Goal: Task Accomplishment & Management: Manage account settings

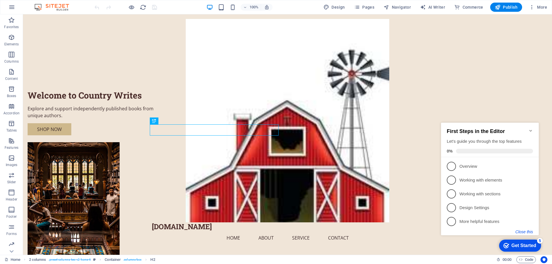
click at [526, 231] on button "Close this" at bounding box center [524, 232] width 18 height 5
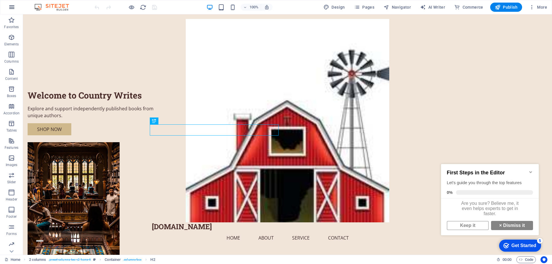
click at [11, 5] on icon "button" at bounding box center [11, 7] width 7 height 7
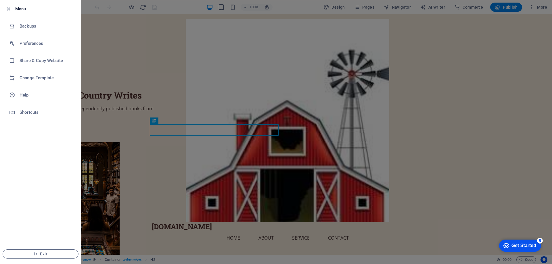
click at [121, 55] on div at bounding box center [276, 132] width 552 height 264
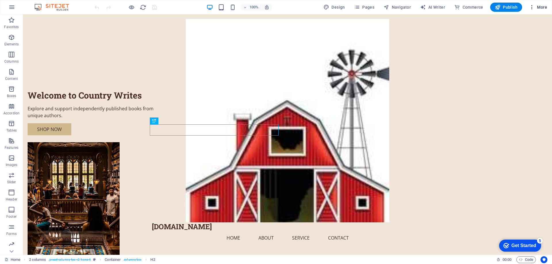
click at [535, 8] on span "More" at bounding box center [538, 7] width 18 height 6
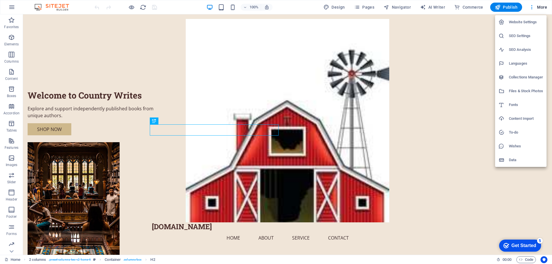
click at [459, 61] on div at bounding box center [276, 132] width 552 height 264
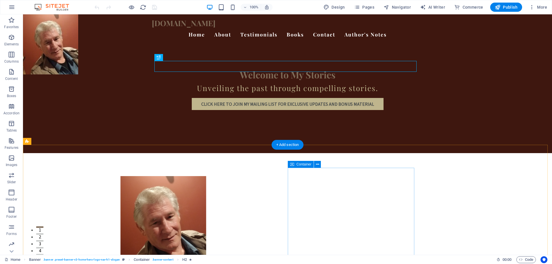
scroll to position [5, 0]
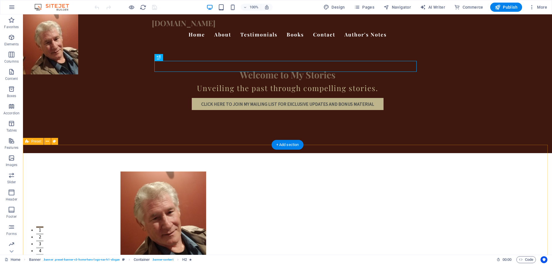
click at [200, 172] on figure at bounding box center [163, 218] width 262 height 92
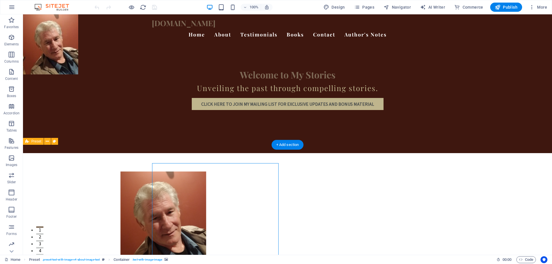
click at [200, 172] on figure at bounding box center [163, 218] width 262 height 92
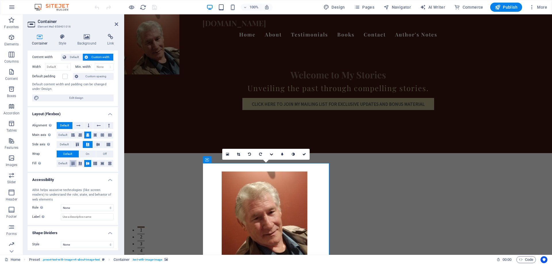
scroll to position [33, 0]
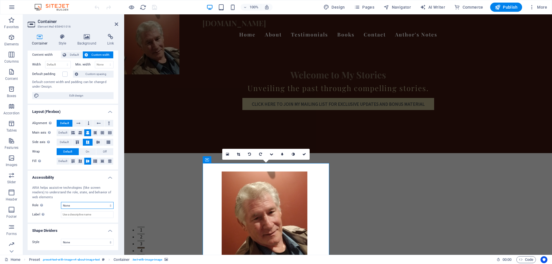
click at [109, 206] on select "None Alert Article Banner Comment Complementary Dialog Footer Header Marquee Pr…" at bounding box center [87, 205] width 53 height 7
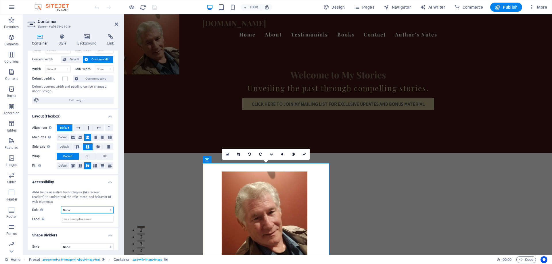
scroll to position [29, 0]
click at [63, 41] on h4 "Style" at bounding box center [63, 40] width 19 height 12
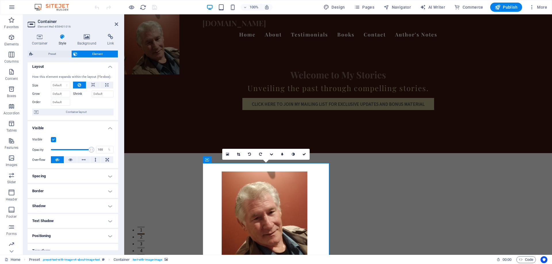
scroll to position [0, 0]
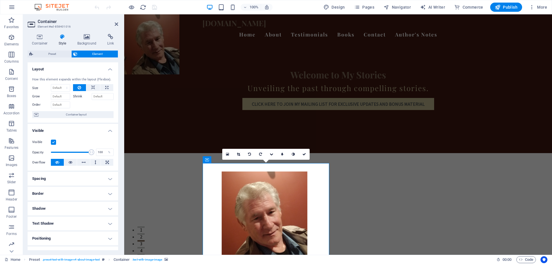
click at [244, 179] on figure at bounding box center [264, 218] width 262 height 92
click at [39, 40] on h4 "Container" at bounding box center [41, 40] width 27 height 12
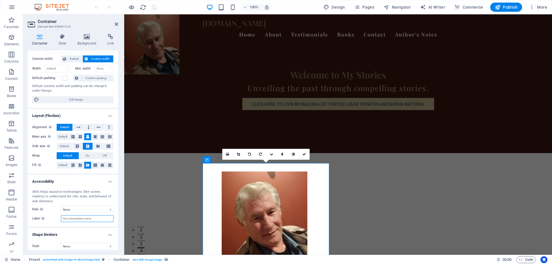
click at [86, 219] on input "Label Use the ARIA label to provide a clear and descriptive name for elements t…" at bounding box center [87, 218] width 53 height 7
paste input "Gary M. Roberts author portrait"
type input "Gary M. Roberts author portrait"
click at [152, 6] on icon "save" at bounding box center [154, 7] width 7 height 7
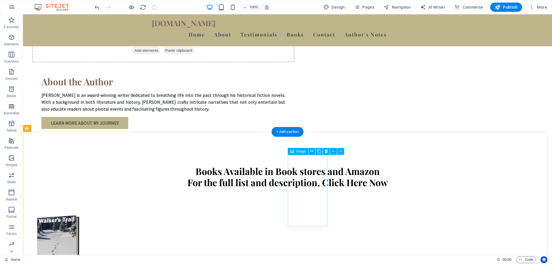
scroll to position [259, 0]
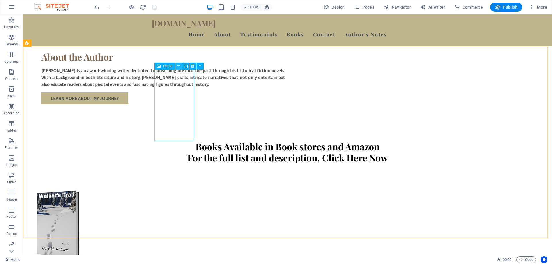
click at [179, 68] on icon at bounding box center [178, 66] width 3 height 6
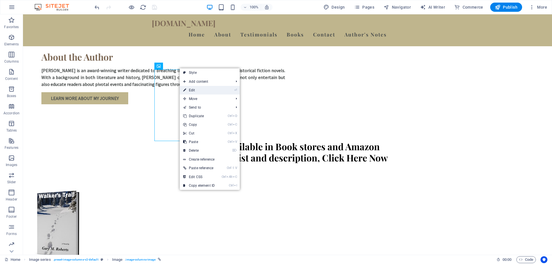
click at [184, 89] on icon at bounding box center [184, 90] width 3 height 9
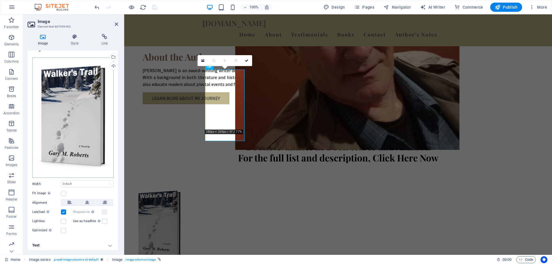
scroll to position [8, 0]
click at [107, 243] on h4 "Text" at bounding box center [73, 245] width 90 height 14
click at [107, 243] on h4 "Text" at bounding box center [73, 243] width 90 height 10
click at [74, 38] on icon at bounding box center [74, 37] width 28 height 6
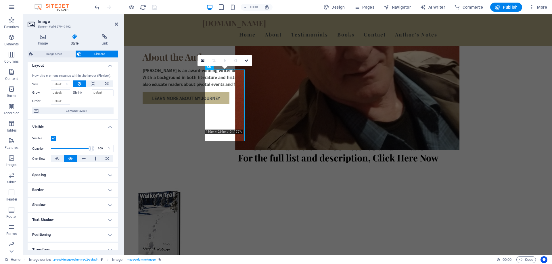
scroll to position [0, 0]
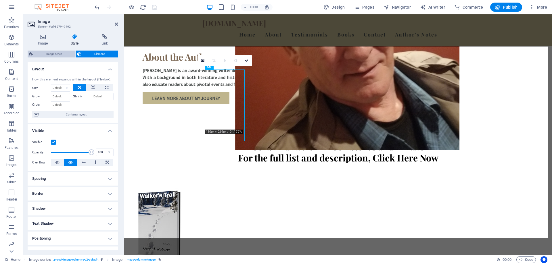
click at [42, 54] on span "Image series" at bounding box center [54, 54] width 39 height 7
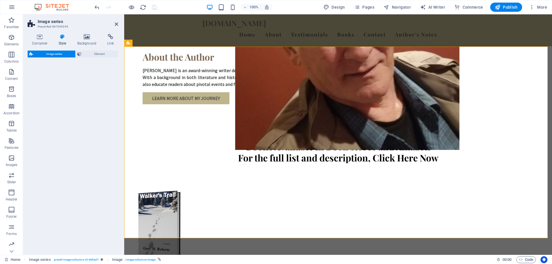
select select "rem"
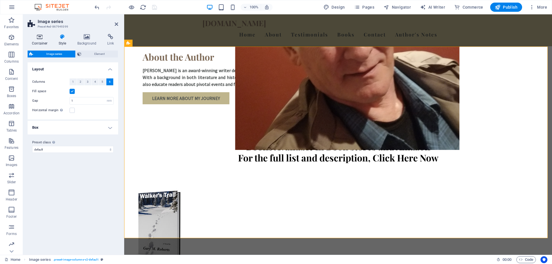
click at [42, 36] on icon at bounding box center [40, 37] width 24 height 6
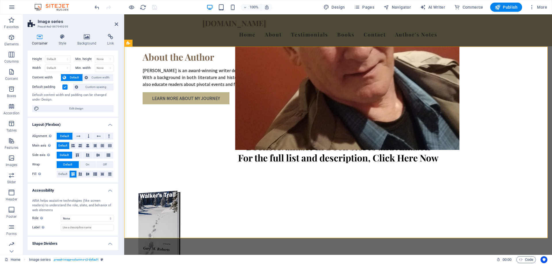
scroll to position [23, 0]
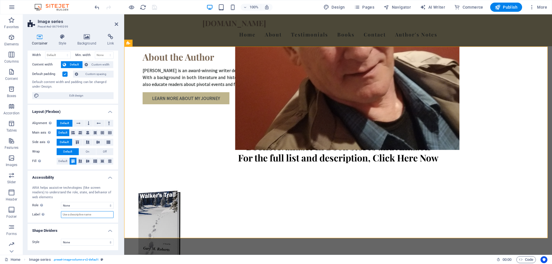
click at [69, 215] on input "Label Use the ARIA label to provide a clear and descriptive name for elements t…" at bounding box center [87, 214] width 53 height 7
type input "Walker's Trial book cover"
click at [151, 5] on icon "save" at bounding box center [154, 7] width 7 height 7
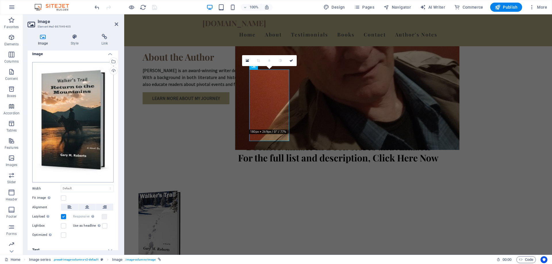
scroll to position [0, 0]
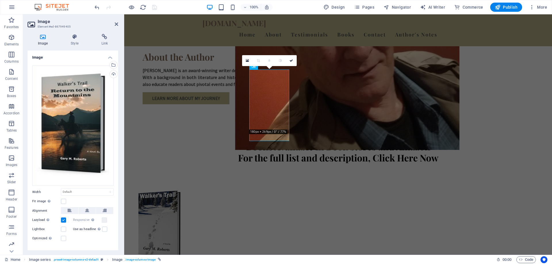
click at [44, 38] on icon at bounding box center [43, 37] width 30 height 6
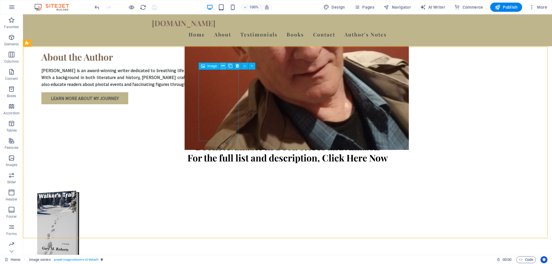
click at [222, 65] on icon at bounding box center [222, 66] width 3 height 6
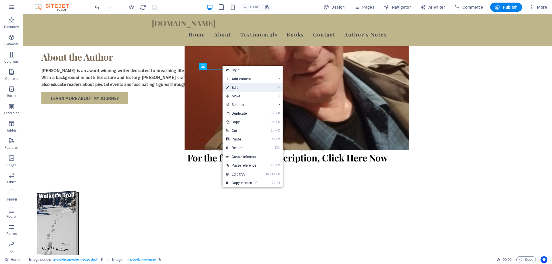
click at [228, 86] on icon at bounding box center [227, 87] width 3 height 9
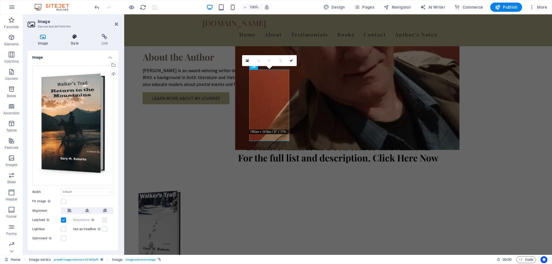
click at [76, 40] on h4 "Style" at bounding box center [75, 40] width 30 height 12
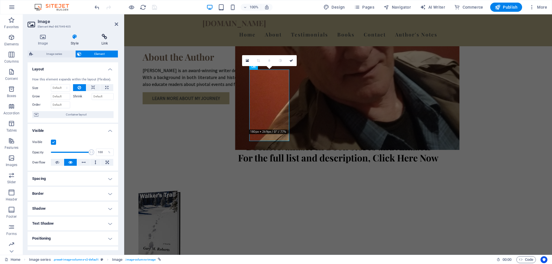
click at [102, 39] on icon at bounding box center [104, 37] width 27 height 6
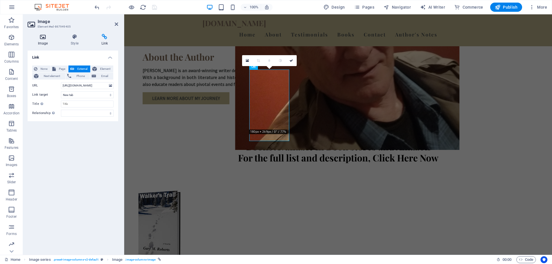
click at [38, 36] on icon at bounding box center [43, 37] width 30 height 6
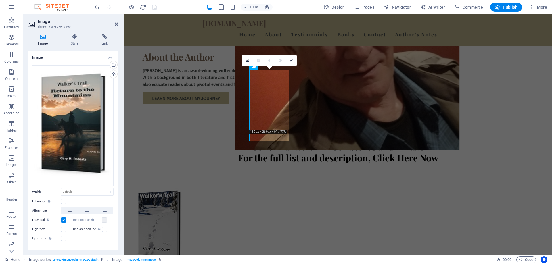
scroll to position [8, 0]
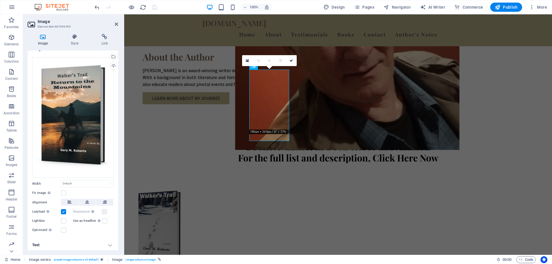
click at [111, 244] on h4 "Text" at bounding box center [73, 245] width 90 height 14
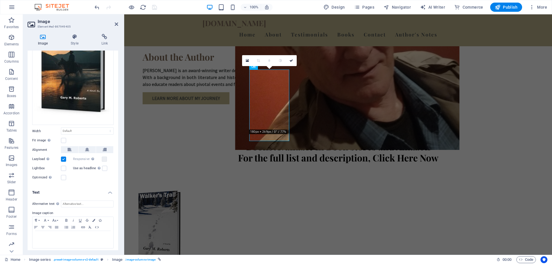
scroll to position [62, 0]
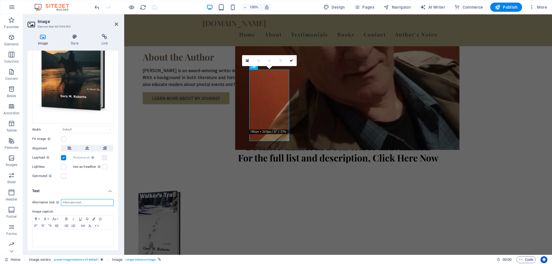
click at [73, 201] on input "Alternative text The alternative text is used by devices that cannot display im…" at bounding box center [87, 202] width 53 height 7
type input "Walker's Trail Return to the mountains book cover"
click at [155, 6] on icon "save" at bounding box center [154, 7] width 7 height 7
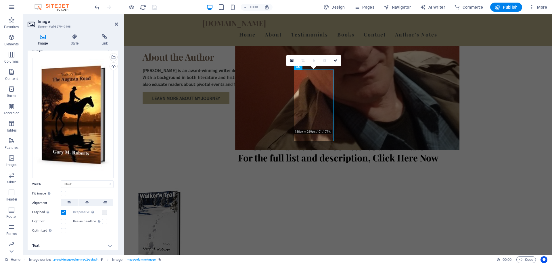
scroll to position [8, 0]
click at [110, 242] on h4 "Text" at bounding box center [73, 245] width 90 height 14
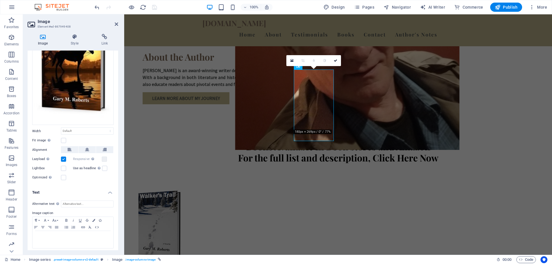
scroll to position [62, 0]
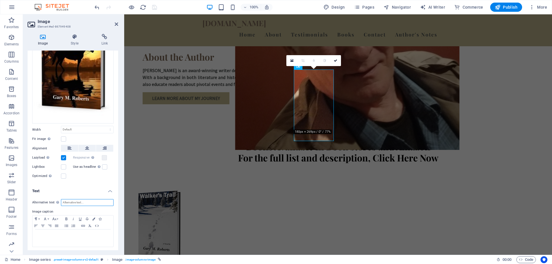
click at [76, 201] on input "Alternative text The alternative text is used by devices that cannot display im…" at bounding box center [87, 202] width 53 height 7
type input "Walker's Trail The August Road book cover"
click at [154, 7] on icon "save" at bounding box center [154, 7] width 7 height 7
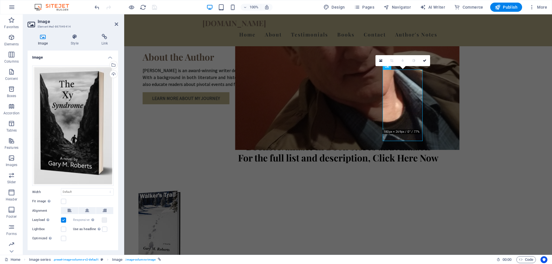
scroll to position [8, 0]
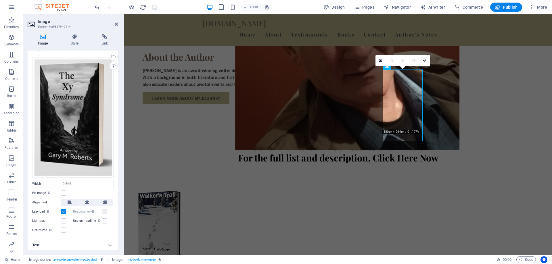
click at [107, 243] on h4 "Text" at bounding box center [73, 245] width 90 height 14
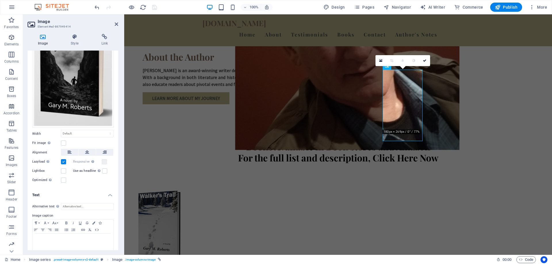
scroll to position [62, 0]
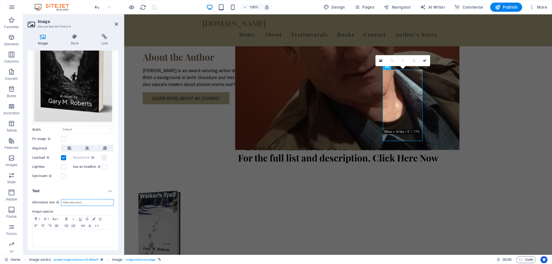
click at [87, 199] on input "Alternative text The alternative text is used by devices that cannot display im…" at bounding box center [87, 202] width 53 height 7
type input "The XY Syndrome Book Cover"
click at [154, 7] on icon "save" at bounding box center [154, 7] width 7 height 7
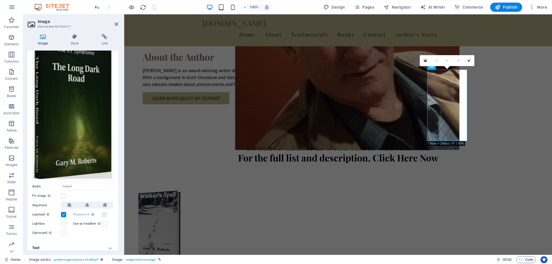
scroll to position [31, 0]
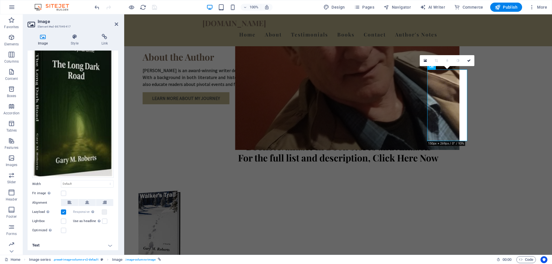
click at [110, 245] on h4 "Text" at bounding box center [73, 245] width 90 height 14
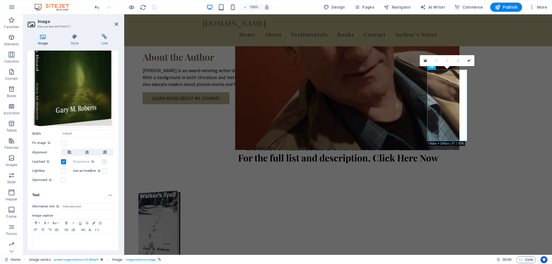
scroll to position [85, 0]
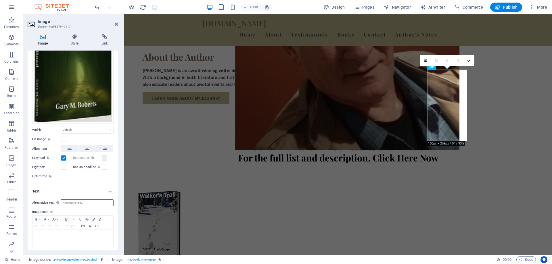
click at [87, 200] on input "Alternative text The alternative text is used by devices that cannot display im…" at bounding box center [87, 202] width 53 height 7
type input "The Long Dark Road Book Cover"
click at [157, 7] on icon "save" at bounding box center [154, 7] width 7 height 7
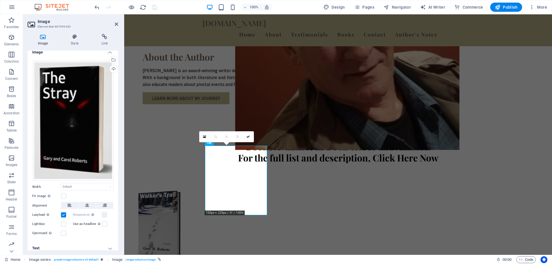
scroll to position [8, 0]
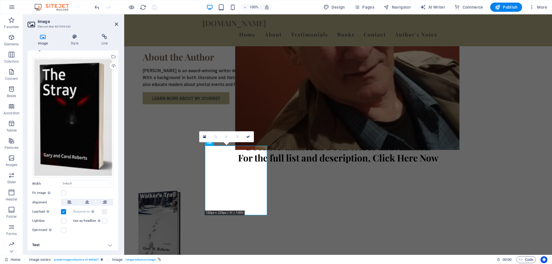
click at [109, 244] on h4 "Text" at bounding box center [73, 245] width 90 height 14
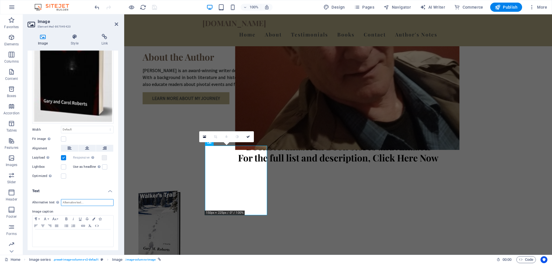
click at [78, 199] on input "Alternative text The alternative text is used by devices that cannot display im…" at bounding box center [87, 202] width 53 height 7
type input "The Stray Book Cover"
click at [153, 8] on icon "save" at bounding box center [154, 7] width 7 height 7
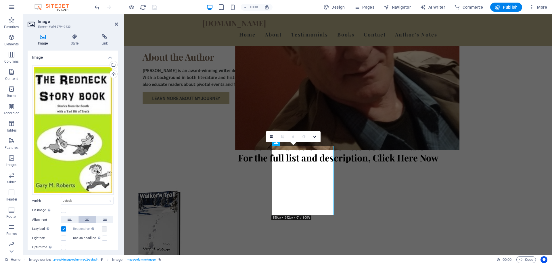
scroll to position [17, 0]
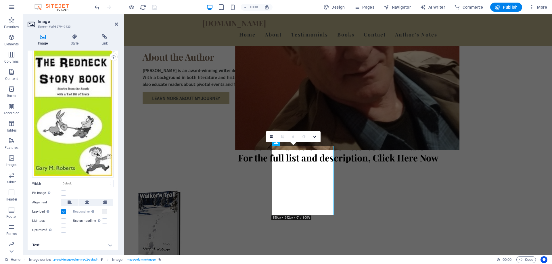
click at [110, 244] on h4 "Text" at bounding box center [73, 245] width 90 height 14
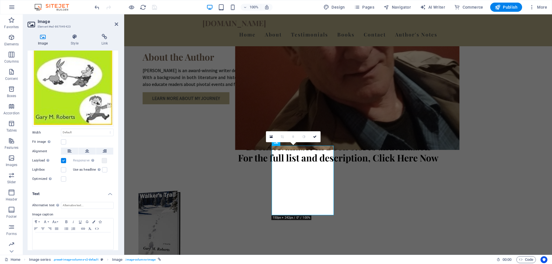
scroll to position [71, 0]
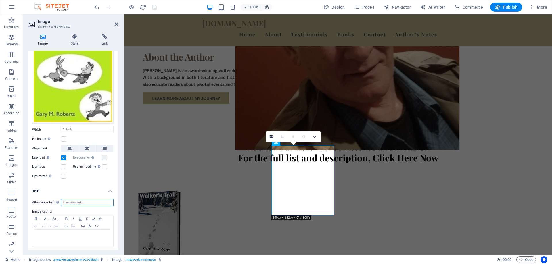
click at [88, 203] on input "Alternative text The alternative text is used by devices that cannot display im…" at bounding box center [87, 202] width 53 height 7
type input "The Redneck Story book book cover"
click at [154, 8] on icon "save" at bounding box center [154, 7] width 7 height 7
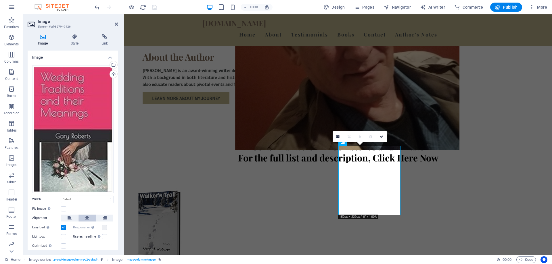
scroll to position [16, 0]
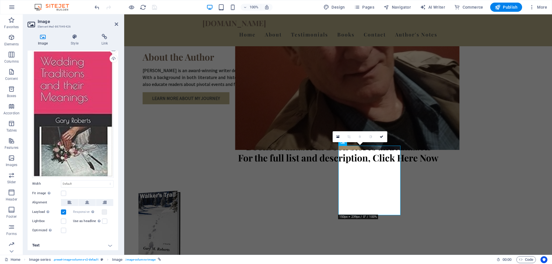
click at [110, 244] on h4 "Text" at bounding box center [73, 245] width 90 height 14
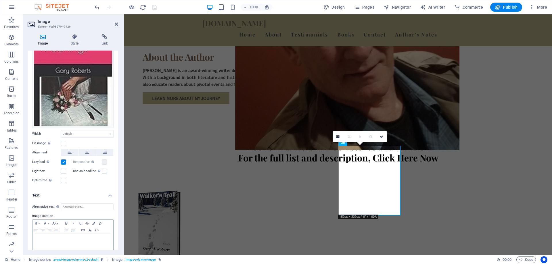
scroll to position [70, 0]
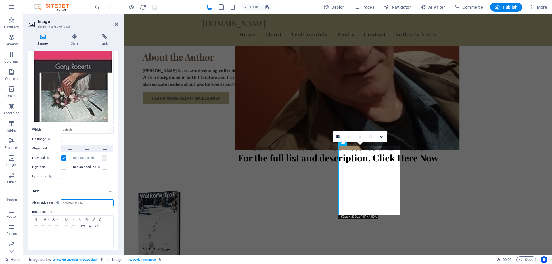
click at [89, 201] on input "Alternative text The alternative text is used by devices that cannot display im…" at bounding box center [87, 202] width 53 height 7
type input "Wedding Traditions and their Meanings book cover"
click at [155, 6] on icon "save" at bounding box center [154, 7] width 7 height 7
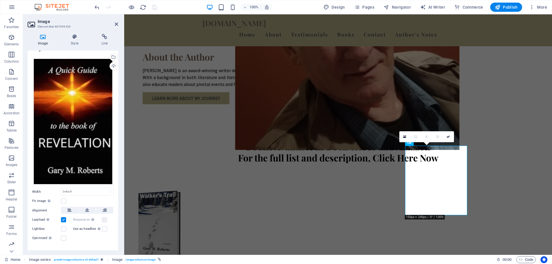
scroll to position [16, 0]
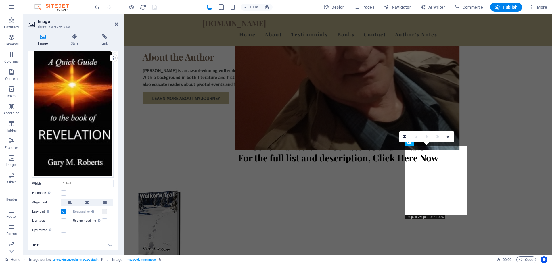
click at [110, 243] on h4 "Text" at bounding box center [73, 245] width 90 height 14
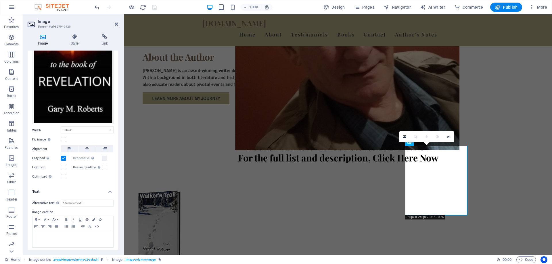
scroll to position [70, 0]
click at [87, 201] on input "Alternative text The alternative text is used by devices that cannot display im…" at bounding box center [87, 202] width 53 height 7
type input "A Quick Guide to the book of Revelation book cover"
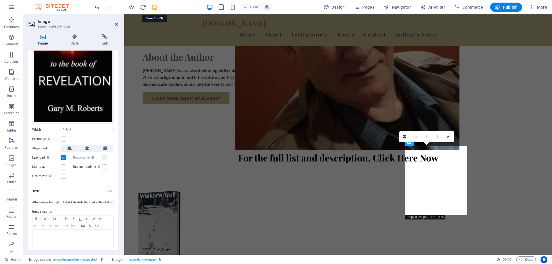
click at [155, 9] on icon "save" at bounding box center [154, 7] width 7 height 7
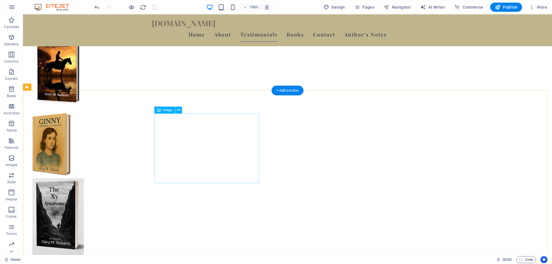
scroll to position [575, 0]
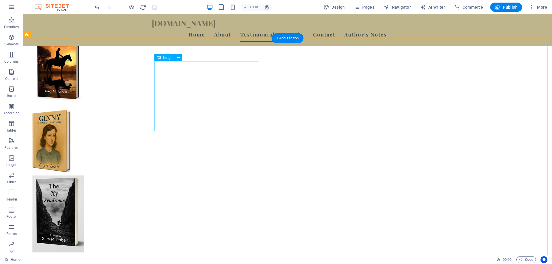
select select "px"
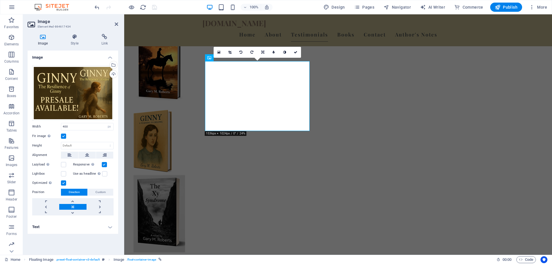
click at [109, 227] on h4 "Text" at bounding box center [73, 227] width 90 height 14
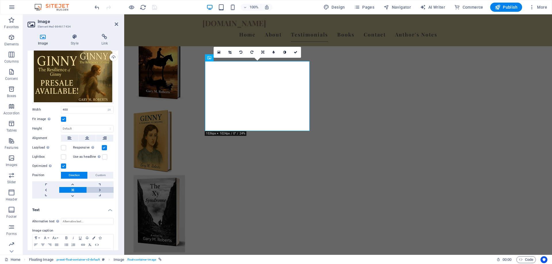
scroll to position [37, 0]
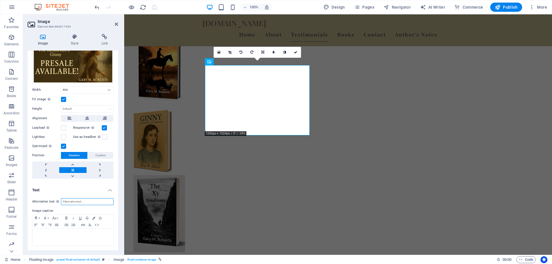
click at [99, 202] on input "Alternative text The alternative text is used by devices that cannot display im…" at bounding box center [87, 201] width 53 height 7
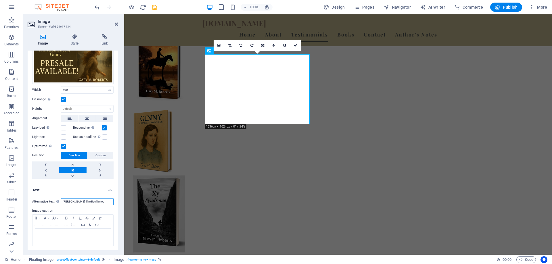
drag, startPoint x: 99, startPoint y: 201, endPoint x: 76, endPoint y: 199, distance: 22.8
click at [76, 199] on input "Ginny The Resililence" at bounding box center [87, 201] width 53 height 7
type input "Ginny The Resilience of Ginny Book Cover"
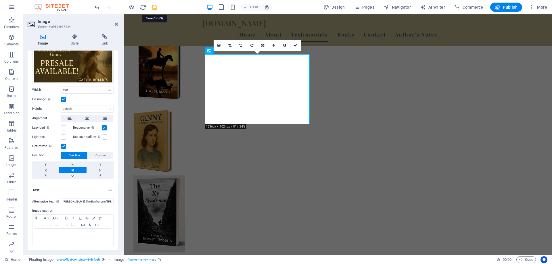
click at [156, 8] on icon "save" at bounding box center [154, 7] width 7 height 7
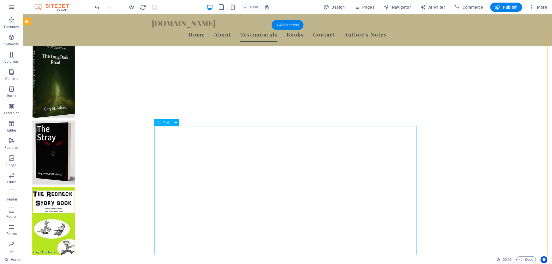
scroll to position [747, 0]
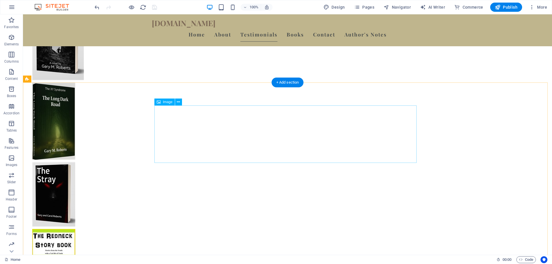
select select "px"
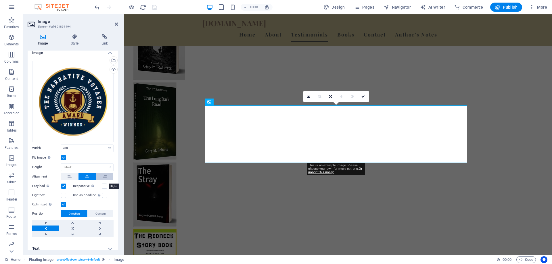
scroll to position [9, 0]
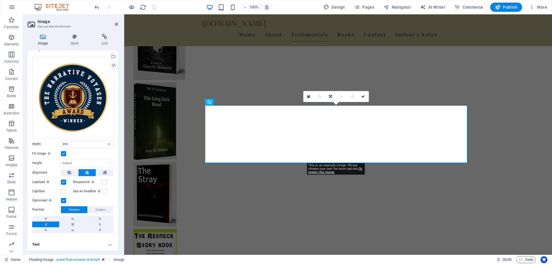
click at [108, 242] on h4 "Text" at bounding box center [73, 245] width 90 height 14
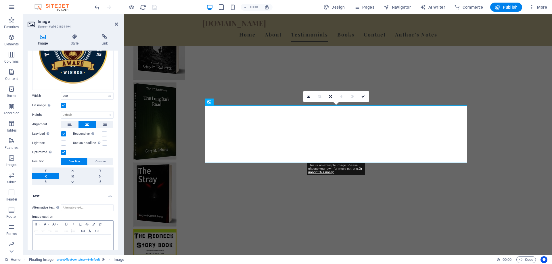
scroll to position [63, 0]
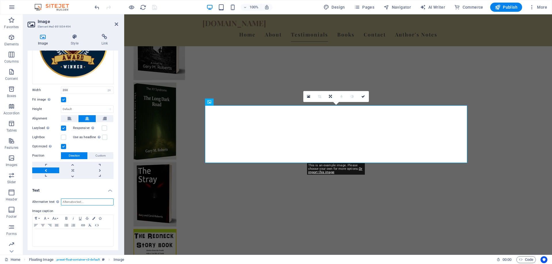
click at [85, 202] on input "Alternative text The alternative text is used by devices that cannot display im…" at bounding box center [87, 202] width 53 height 7
type input "The Narrative Voyage Award Winner"
click at [152, 6] on icon "save" at bounding box center [154, 7] width 7 height 7
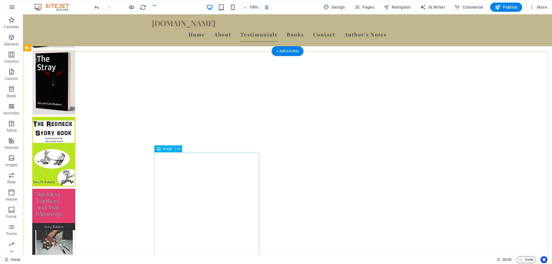
scroll to position [862, 0]
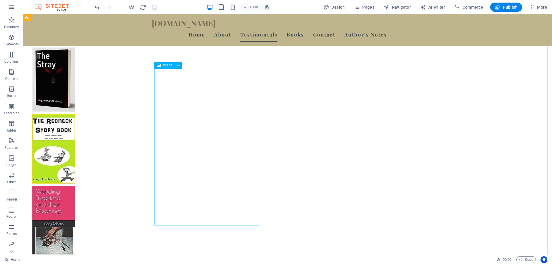
select select "px"
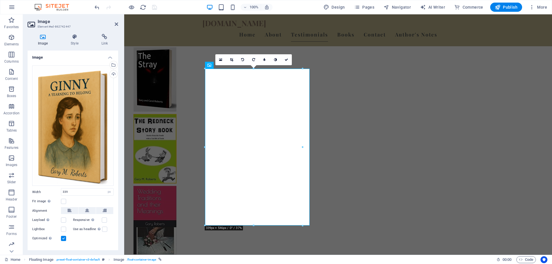
scroll to position [8, 0]
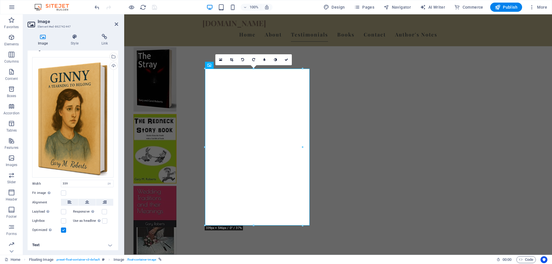
click at [110, 243] on h4 "Text" at bounding box center [73, 245] width 90 height 14
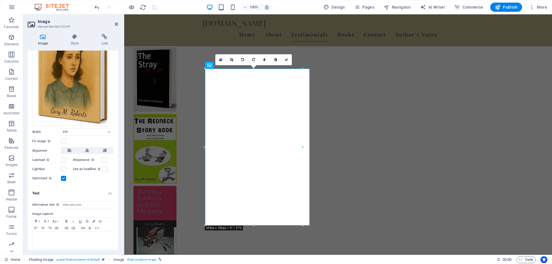
scroll to position [62, 0]
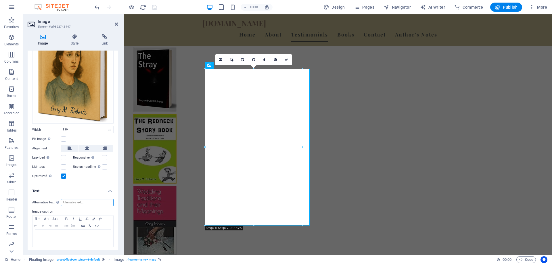
click at [77, 200] on input "Alternative text The alternative text is used by devices that cannot display im…" at bounding box center [87, 202] width 53 height 7
type input "Ginny A Yearning to Belong Book Cover"
click at [155, 8] on icon "save" at bounding box center [154, 7] width 7 height 7
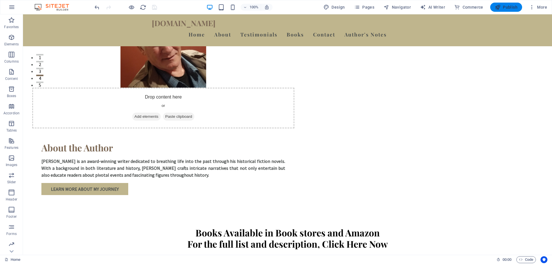
click at [509, 9] on span "Publish" at bounding box center [505, 7] width 23 height 6
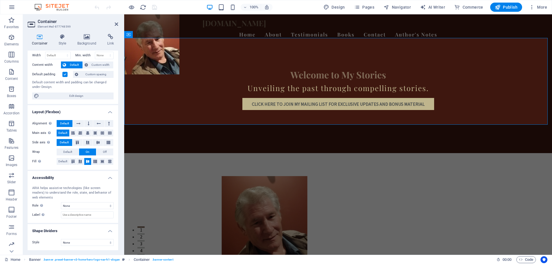
scroll to position [23, 0]
click at [83, 214] on input "Label Use the ARIA label to provide a clear and descriptive name for elements t…" at bounding box center [87, 214] width 53 height 7
click at [116, 25] on icon at bounding box center [116, 24] width 3 height 5
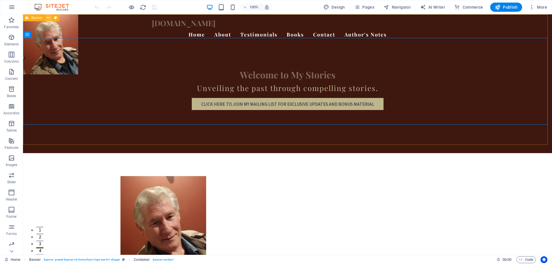
click at [48, 18] on icon at bounding box center [48, 18] width 3 height 6
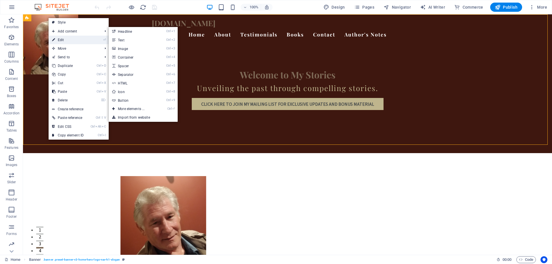
click at [61, 41] on link "⏎ Edit" at bounding box center [68, 40] width 38 height 9
select select "vh"
select select "header"
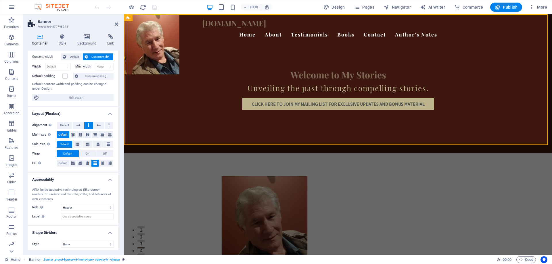
scroll to position [33, 0]
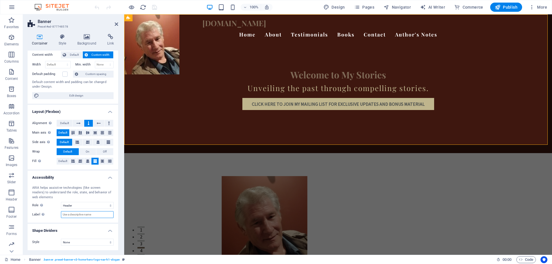
click at [72, 215] on input "Label Use the ARIA label to provide a clear and descriptive name for elements t…" at bounding box center [87, 214] width 53 height 7
type input "Banner [DOMAIN_NAME]"
click at [156, 4] on icon "save" at bounding box center [154, 7] width 7 height 7
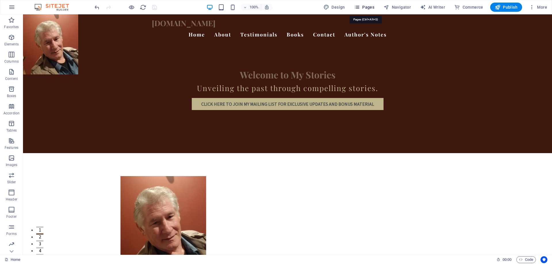
click at [363, 9] on span "Pages" at bounding box center [364, 7] width 20 height 6
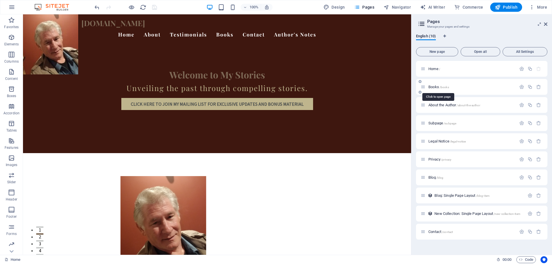
click at [447, 88] on span "/books" at bounding box center [443, 87] width 9 height 3
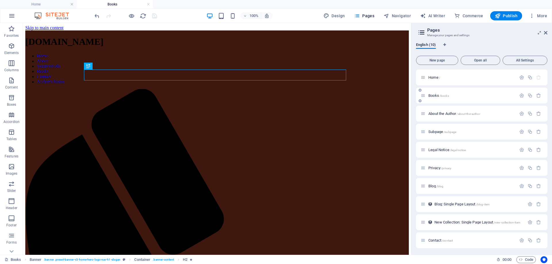
scroll to position [0, 0]
click at [47, 26] on icon at bounding box center [48, 27] width 3 height 6
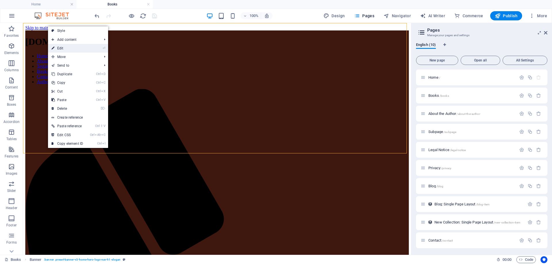
click at [65, 47] on link "⏎ Edit" at bounding box center [67, 48] width 38 height 9
select select "vh"
select select "header"
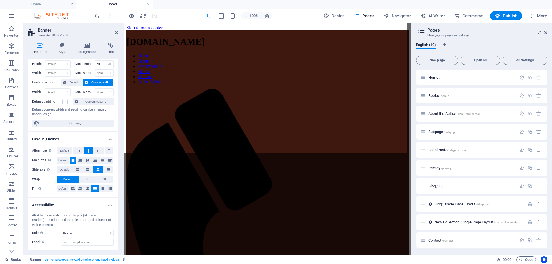
scroll to position [41, 0]
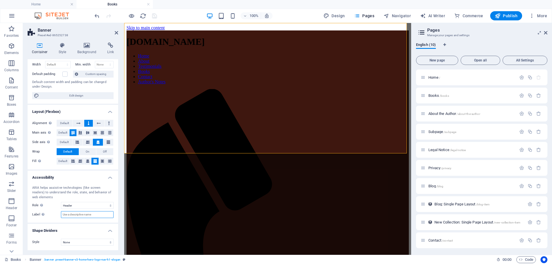
click at [91, 215] on input "Label Use the ARIA label to provide a clear and descriptive name for elements t…" at bounding box center [87, 214] width 53 height 7
type input "Banner [DOMAIN_NAME]"
click at [155, 18] on icon "save" at bounding box center [154, 16] width 7 height 7
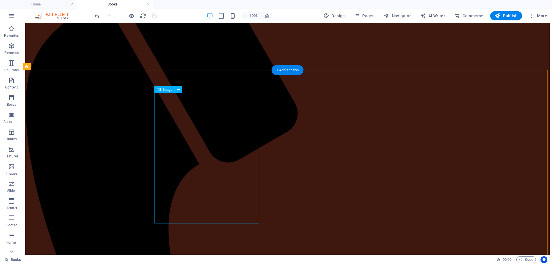
scroll to position [172, 0]
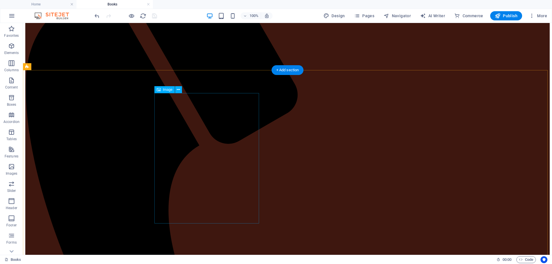
select select "px"
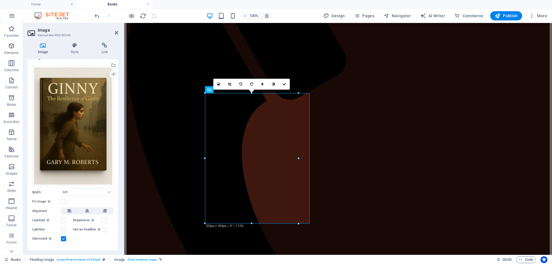
scroll to position [17, 0]
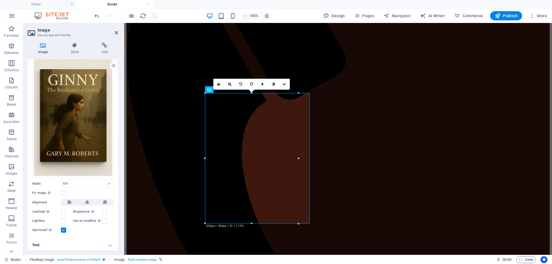
click at [106, 244] on h4 "Text" at bounding box center [73, 245] width 90 height 14
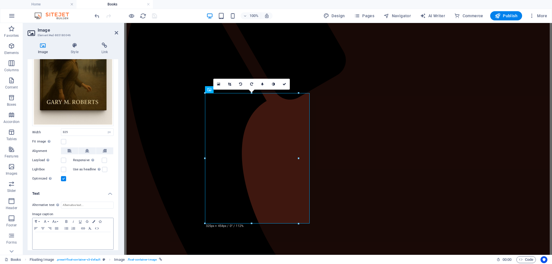
scroll to position [71, 0]
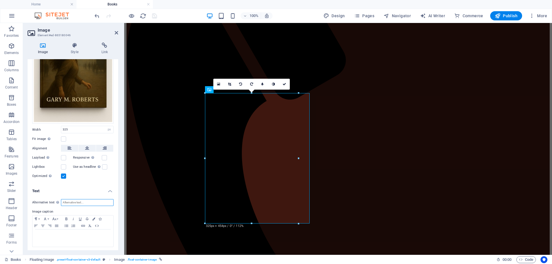
click at [89, 203] on input "Alternative text The alternative text is used by devices that cannot display im…" at bounding box center [87, 202] width 53 height 7
type input "[PERSON_NAME] The Resilience of [PERSON_NAME] book cover"
click at [154, 17] on icon "save" at bounding box center [154, 16] width 7 height 7
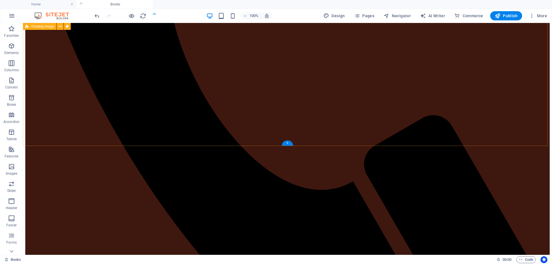
scroll to position [431, 0]
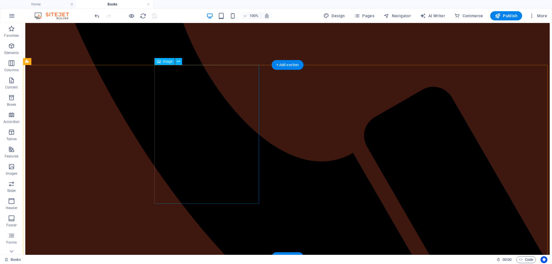
select select "px"
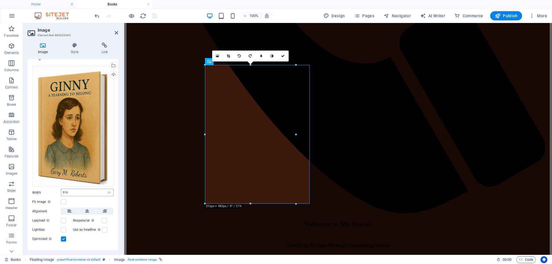
scroll to position [17, 0]
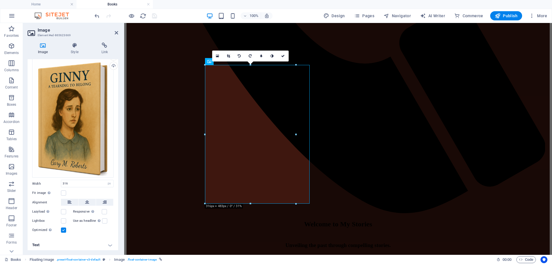
click at [108, 243] on h4 "Text" at bounding box center [73, 245] width 90 height 14
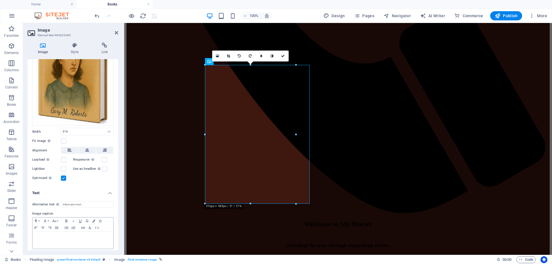
scroll to position [71, 0]
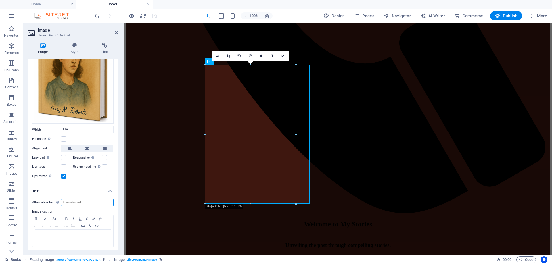
click at [75, 201] on input "Alternative text The alternative text is used by devices that cannot display im…" at bounding box center [87, 202] width 53 height 7
type input "[PERSON_NAME] A Yearning to Belong book cover"
click at [154, 17] on icon "save" at bounding box center [154, 16] width 7 height 7
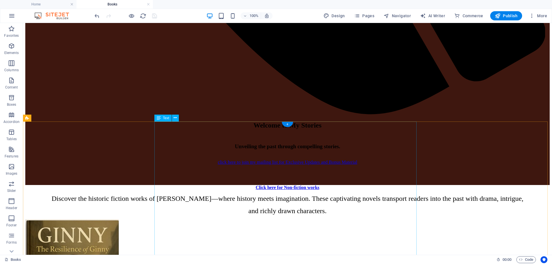
scroll to position [632, 0]
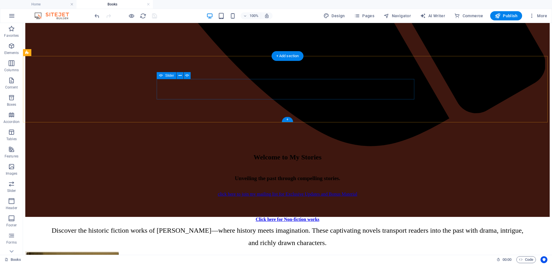
select select "ms"
select select "s"
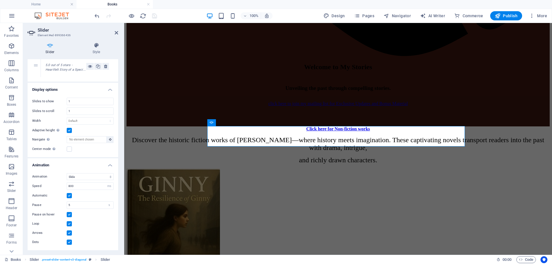
scroll to position [585, 0]
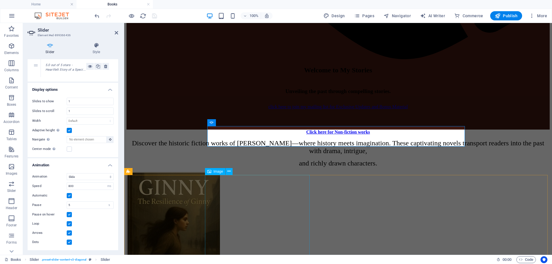
select select "px"
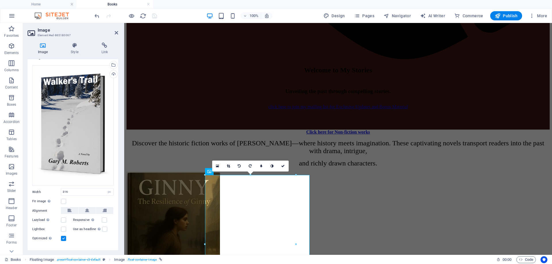
scroll to position [17, 0]
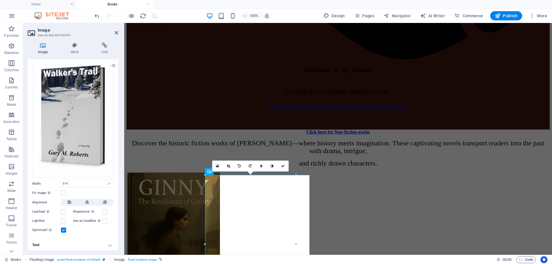
click at [110, 243] on h4 "Text" at bounding box center [73, 245] width 90 height 14
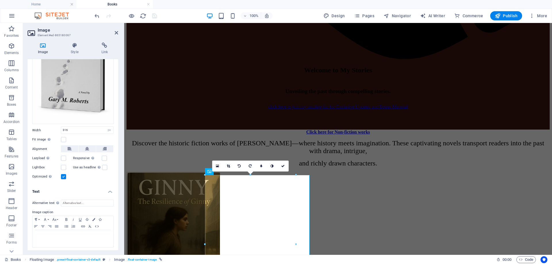
scroll to position [71, 0]
click at [85, 202] on input "Alternative text The alternative text is used by devices that cannot display im…" at bounding box center [87, 202] width 53 height 7
type input "[PERSON_NAME] Trail book cover"
click at [156, 18] on icon "save" at bounding box center [154, 16] width 7 height 7
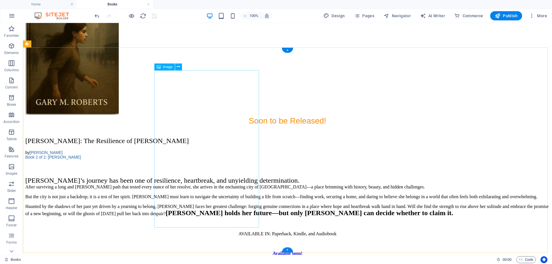
scroll to position [901, 0]
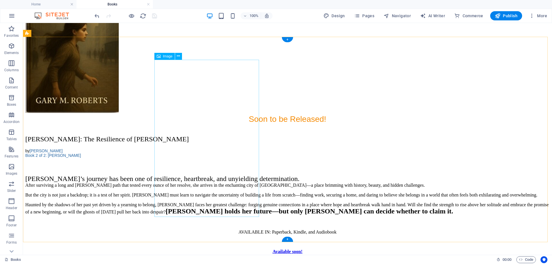
select select "%"
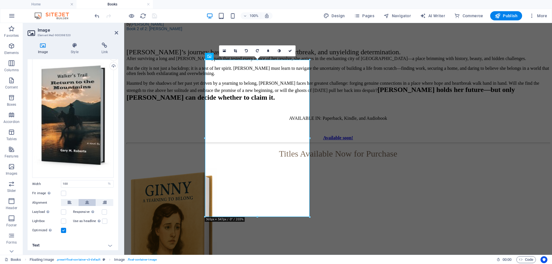
scroll to position [17, 0]
click at [109, 241] on h4 "Text" at bounding box center [73, 245] width 90 height 14
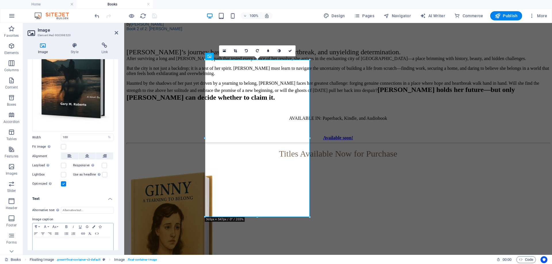
scroll to position [71, 0]
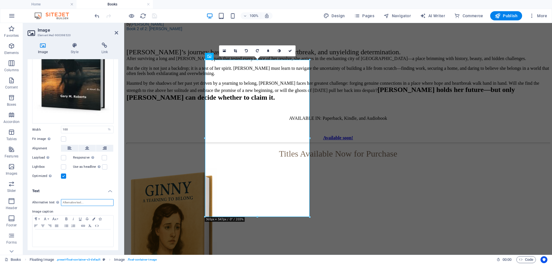
click at [65, 203] on input "Alternative text The alternative text is used by devices that cannot display im…" at bounding box center [87, 202] width 53 height 7
type input "Return to the mountains book cover"
click at [156, 18] on icon "save" at bounding box center [154, 16] width 7 height 7
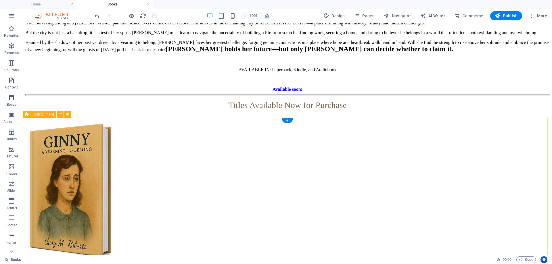
scroll to position [1131, 0]
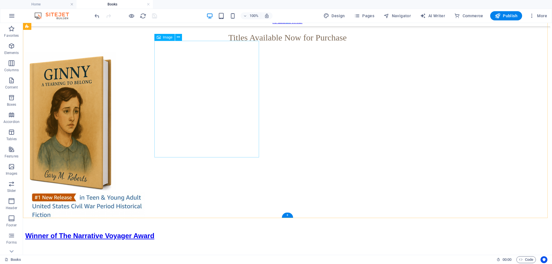
select select "px"
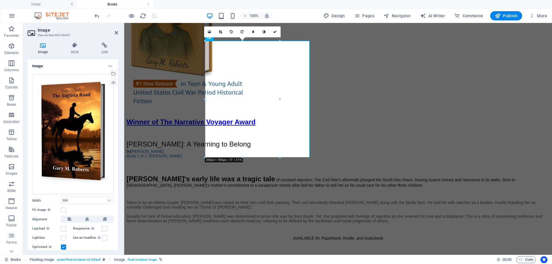
scroll to position [17, 0]
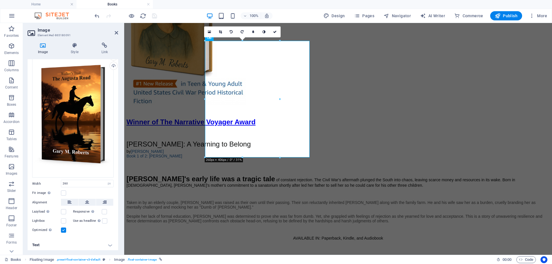
click at [108, 244] on h4 "Text" at bounding box center [73, 245] width 90 height 14
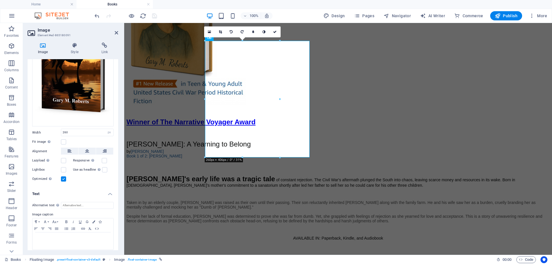
scroll to position [71, 0]
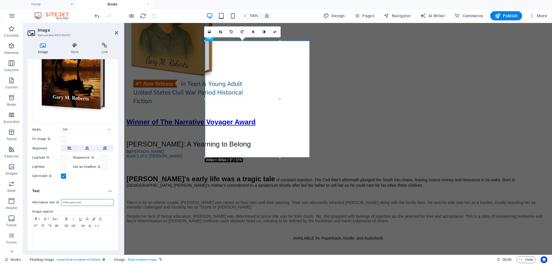
click at [93, 200] on input "Alternative text The alternative text is used by devices that cannot display im…" at bounding box center [87, 202] width 53 height 7
type input "The Augusta Road book cover"
click at [155, 15] on icon "save" at bounding box center [154, 16] width 7 height 7
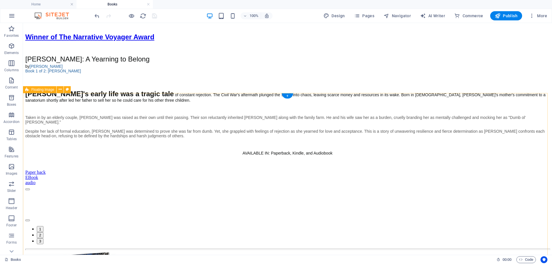
scroll to position [1332, 0]
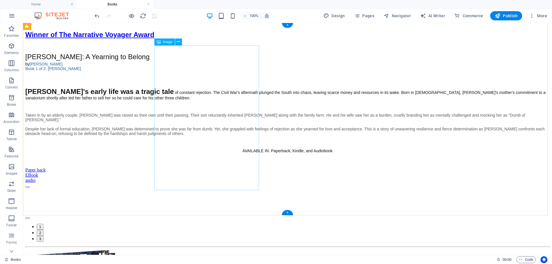
select select "px"
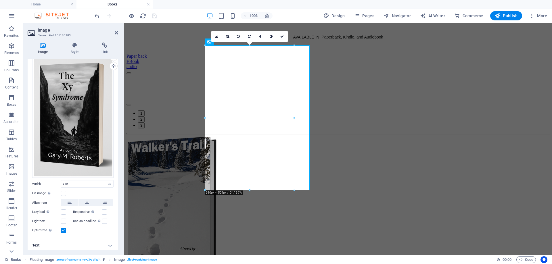
scroll to position [17, 0]
click at [109, 244] on h4 "Text" at bounding box center [73, 245] width 90 height 14
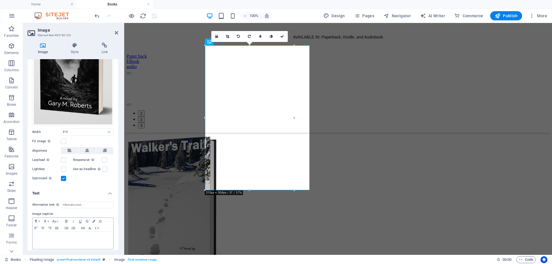
scroll to position [71, 0]
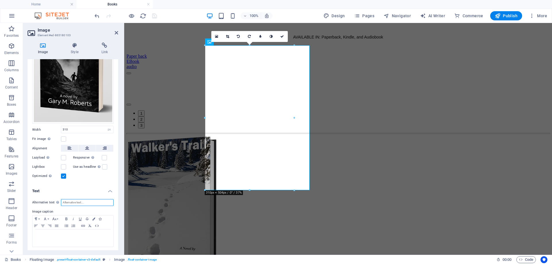
click at [96, 202] on input "Alternative text The alternative text is used by devices that cannot display im…" at bounding box center [87, 202] width 53 height 7
type input "The XY Syndrome book cover"
click at [155, 15] on icon "save" at bounding box center [154, 16] width 7 height 7
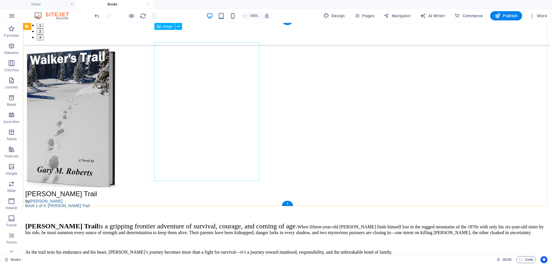
scroll to position [1533, 0]
select select "px"
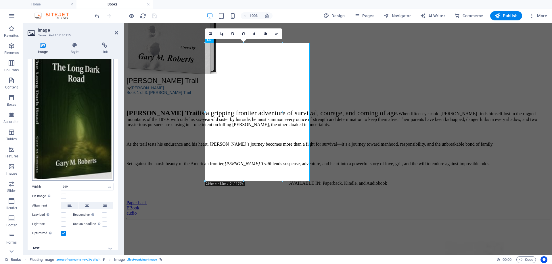
scroll to position [40, 0]
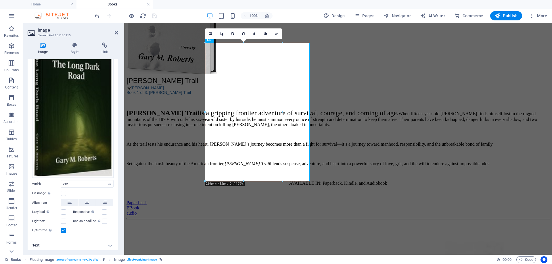
click at [106, 244] on h4 "Text" at bounding box center [73, 245] width 90 height 14
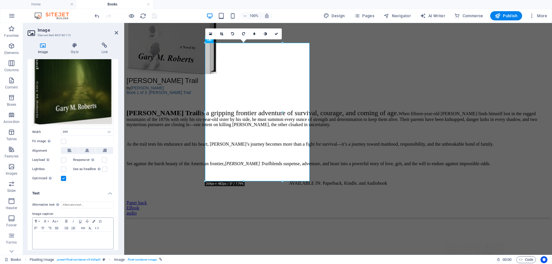
scroll to position [94, 0]
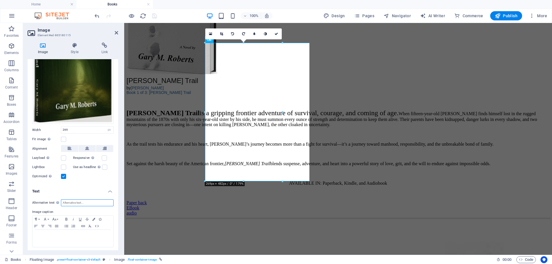
click at [84, 202] on input "Alternative text The alternative text is used by devices that cannot display im…" at bounding box center [87, 202] width 53 height 7
type input "The Long Dark Road book cover"
click at [154, 15] on icon "save" at bounding box center [154, 16] width 7 height 7
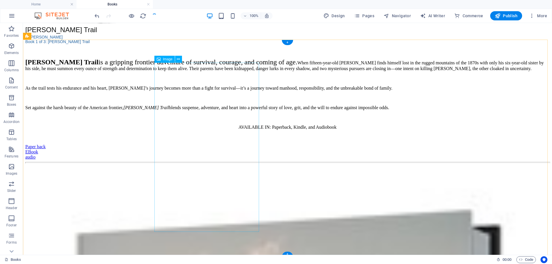
scroll to position [1705, 0]
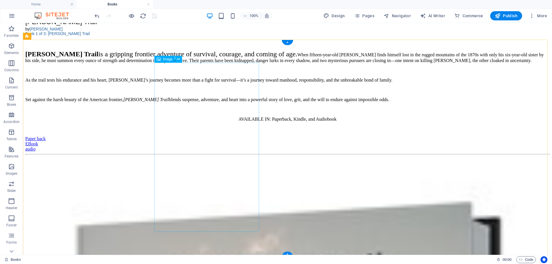
select select "%"
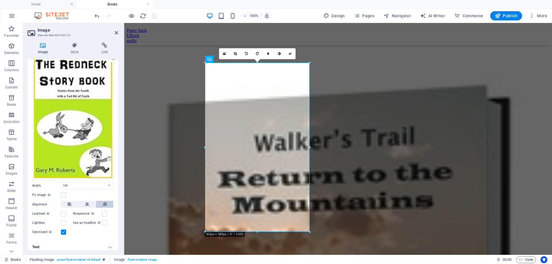
scroll to position [26, 0]
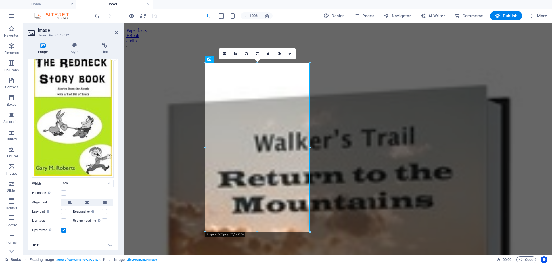
click at [108, 245] on h4 "Text" at bounding box center [73, 245] width 90 height 14
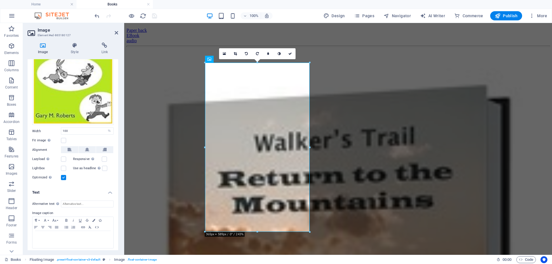
scroll to position [80, 0]
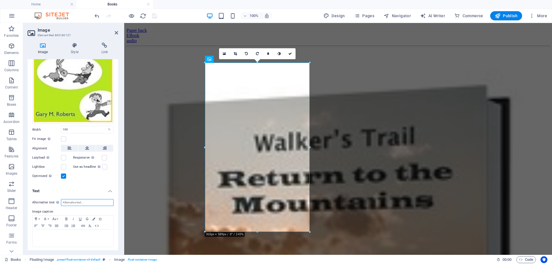
click at [88, 199] on input "Alternative text The alternative text is used by devices that cannot display im…" at bounding box center [87, 202] width 53 height 7
type input "The Redneck Story Book book cover"
click at [154, 15] on icon "save" at bounding box center [154, 16] width 7 height 7
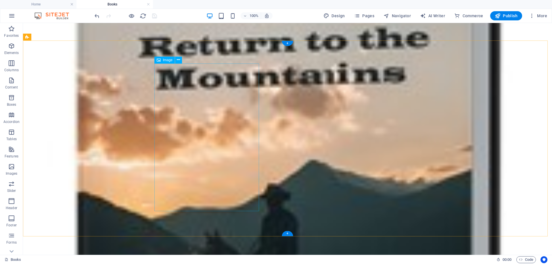
scroll to position [1982, 0]
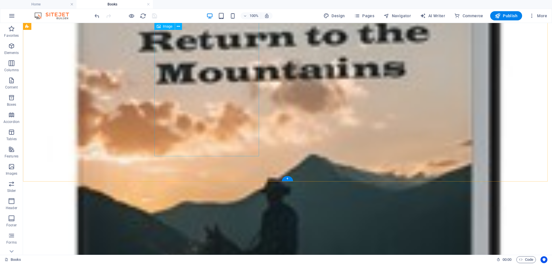
select select "%"
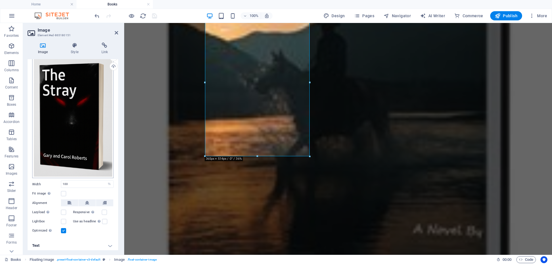
scroll to position [17, 0]
click at [109, 243] on h4 "Text" at bounding box center [73, 245] width 90 height 14
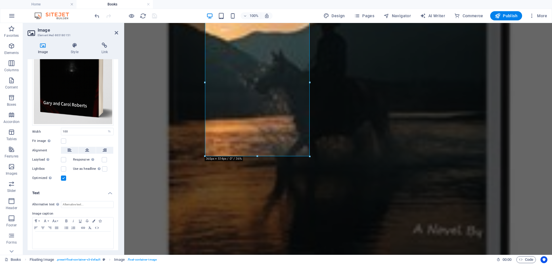
scroll to position [71, 0]
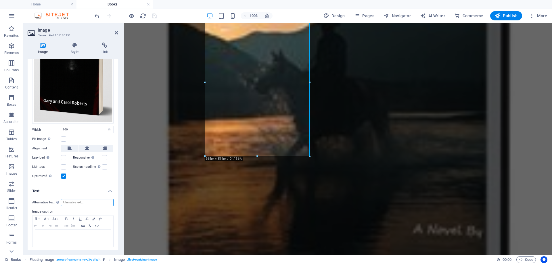
click at [87, 203] on input "Alternative text The alternative text is used by devices that cannot display im…" at bounding box center [87, 202] width 53 height 7
type input "The Stray book cover"
click at [153, 14] on icon "save" at bounding box center [154, 16] width 7 height 7
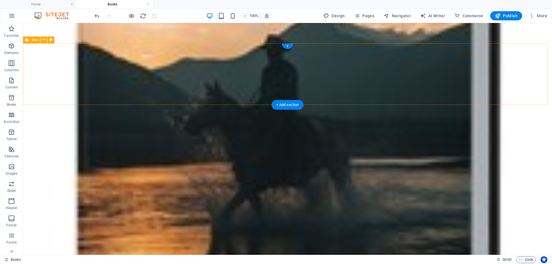
scroll to position [2241, 0]
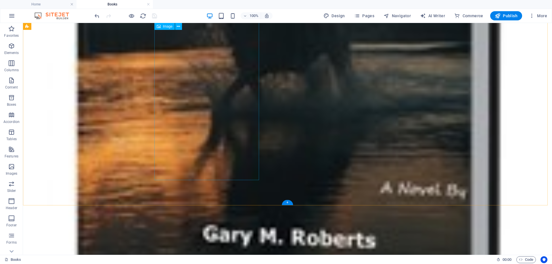
select select "%"
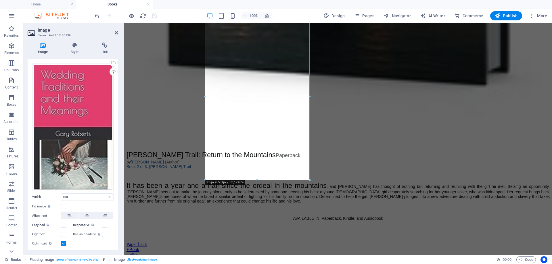
scroll to position [24, 0]
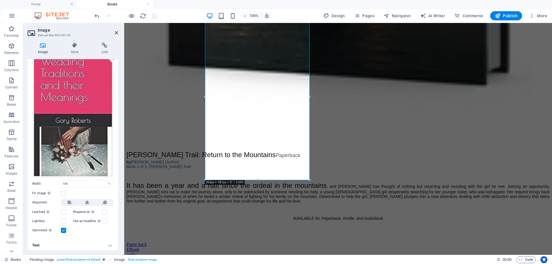
click at [108, 242] on h4 "Text" at bounding box center [73, 245] width 90 height 14
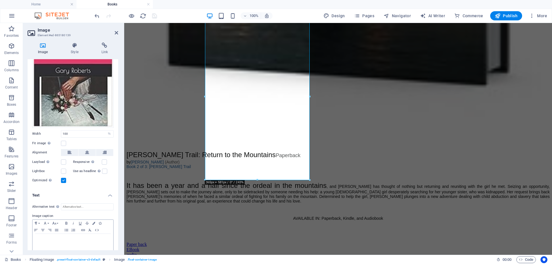
scroll to position [78, 0]
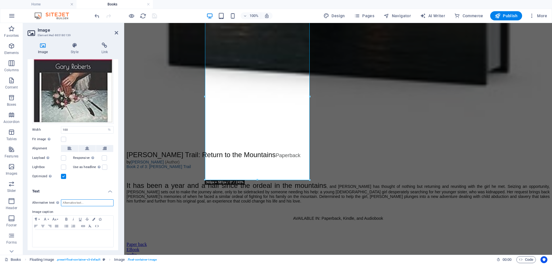
click at [82, 202] on input "Alternative text The alternative text is used by devices that cannot display im…" at bounding box center [87, 202] width 53 height 7
type input "Wedding Traditions and Their Meanings book cover"
click at [155, 16] on icon "save" at bounding box center [154, 16] width 7 height 7
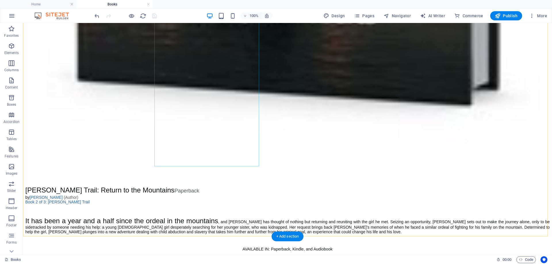
scroll to position [2471, 0]
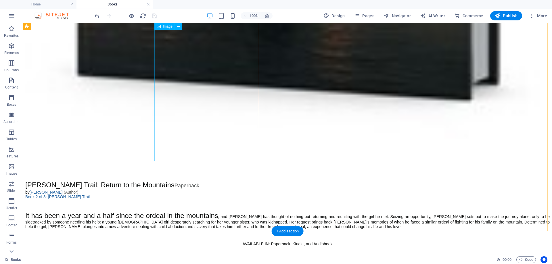
select select "%"
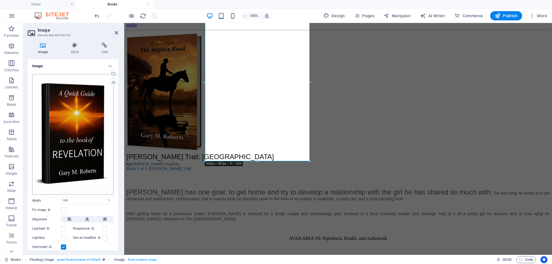
scroll to position [17, 0]
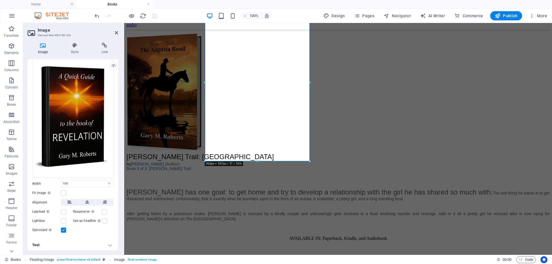
click at [109, 242] on h4 "Text" at bounding box center [73, 245] width 90 height 14
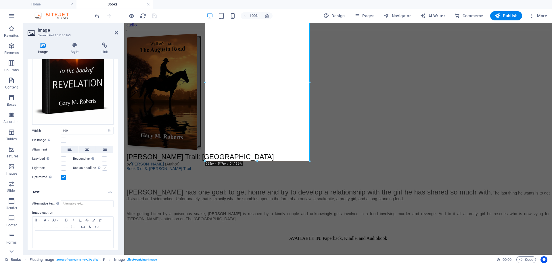
scroll to position [71, 0]
click at [90, 201] on input "Alternative text The alternative text is used by devices that cannot display im…" at bounding box center [87, 202] width 53 height 7
type input "A Quick Guide to the Book of Revelation book cover"
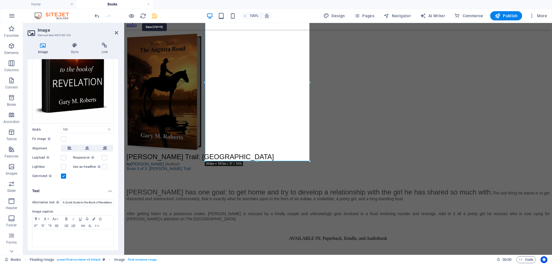
click at [155, 14] on icon "save" at bounding box center [154, 16] width 7 height 7
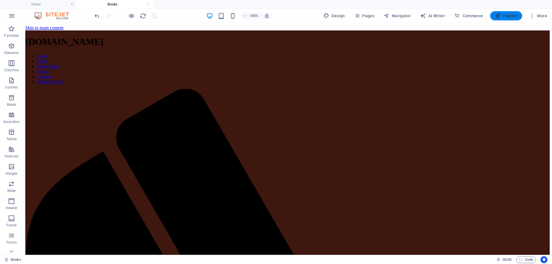
click at [504, 16] on span "Publish" at bounding box center [505, 16] width 23 height 6
